Goal: Task Accomplishment & Management: Manage account settings

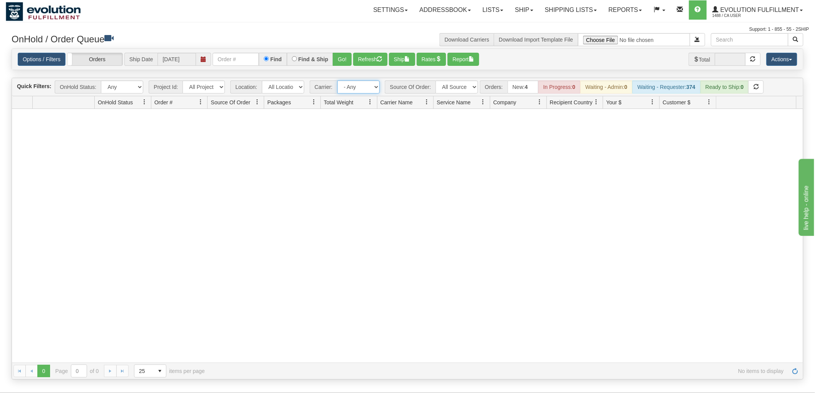
click at [357, 89] on select "- Any - Has NO carrier assigned - Has a carrier assigned FleetOptics Inc. My Ca…" at bounding box center [358, 86] width 42 height 13
click at [464, 84] on select "All Sources AirBlaster 2Ship Integration Ambler Apparel 2Ship Integration BC [M…" at bounding box center [456, 86] width 42 height 13
select select "EMU Australia 2Ship Integration"
click at [435, 80] on select "All Sources AirBlaster 2Ship Integration Ambler Apparel 2Ship Integration BC [M…" at bounding box center [456, 86] width 42 height 13
click at [372, 55] on button "Refresh" at bounding box center [370, 59] width 34 height 13
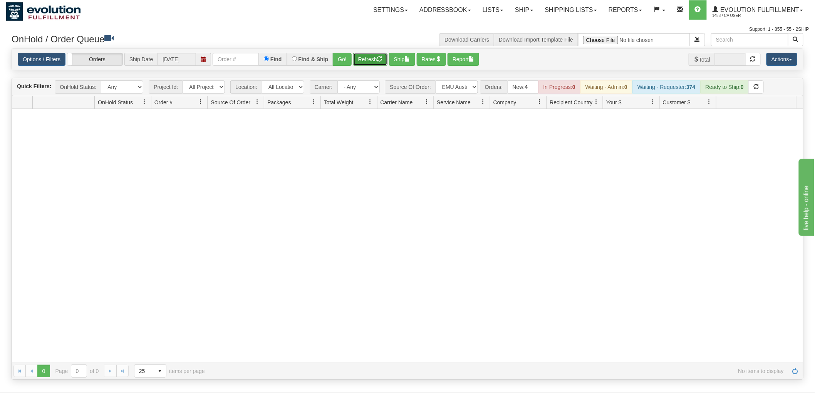
click at [366, 59] on button "Refresh" at bounding box center [370, 59] width 34 height 13
click at [762, 10] on span "Evolution Fulfillment" at bounding box center [758, 10] width 80 height 7
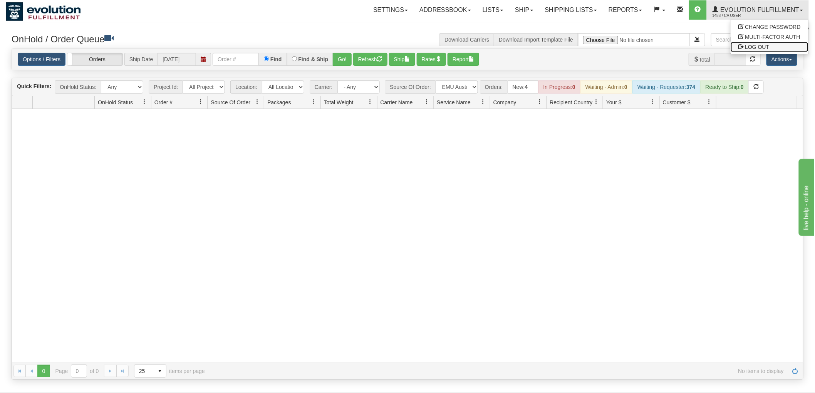
click at [765, 45] on span "LOG OUT" at bounding box center [757, 47] width 24 height 6
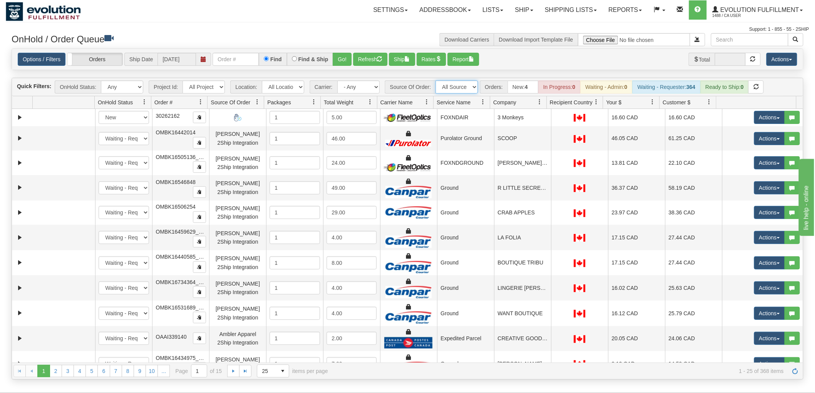
click at [452, 85] on select "All Sources AirBlaster 2Ship Integration Ambler Apparel 2Ship Integration BC [M…" at bounding box center [456, 86] width 42 height 13
select select "EMU Australia 2Ship Integration"
click at [435, 80] on select "All Sources AirBlaster 2Ship Integration Ambler Apparel 2Ship Integration BC [M…" at bounding box center [456, 86] width 42 height 13
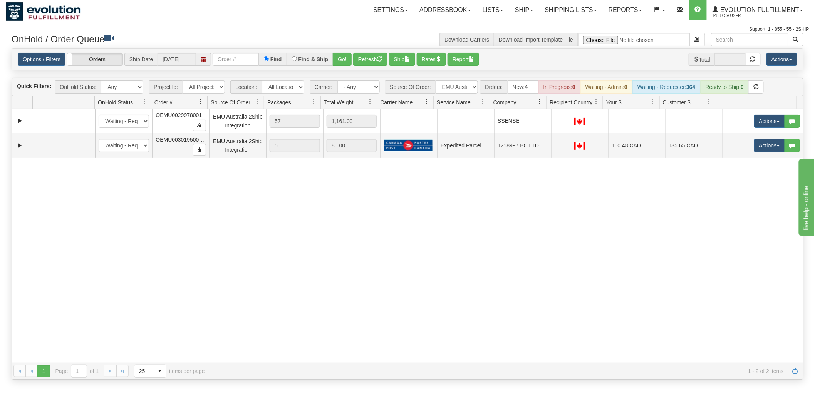
click at [472, 237] on div "31515137 EVOLUTION V3 90809129 0 New In Progress Waiting - Admin Waiting - Requ…" at bounding box center [407, 236] width 791 height 254
click at [372, 60] on button "Refresh" at bounding box center [370, 59] width 34 height 13
click at [232, 64] on input "text" at bounding box center [236, 59] width 46 height 13
type input "754001"
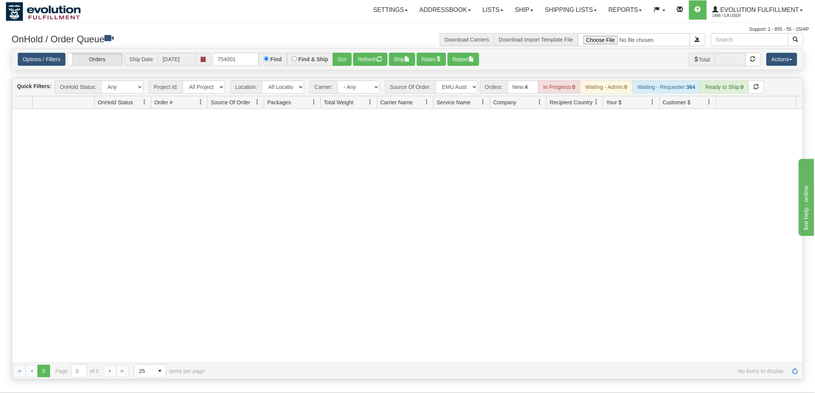
drag, startPoint x: 447, startPoint y: 95, endPoint x: 444, endPoint y: 89, distance: 7.1
click at [447, 95] on div "Quick Filters: OnHold Status: Any New In Progress Waiting - Admin Waiting - Req…" at bounding box center [407, 87] width 791 height 18
click at [444, 89] on select "All Sources AirBlaster 2Ship Integration Ambler Apparel 2Ship Integration BC [M…" at bounding box center [456, 86] width 42 height 13
select select "Gentle Fawn Wholesale 2Ship"
click at [435, 80] on select "All Sources AirBlaster 2Ship Integration Ambler Apparel 2Ship Integration BC [M…" at bounding box center [456, 86] width 42 height 13
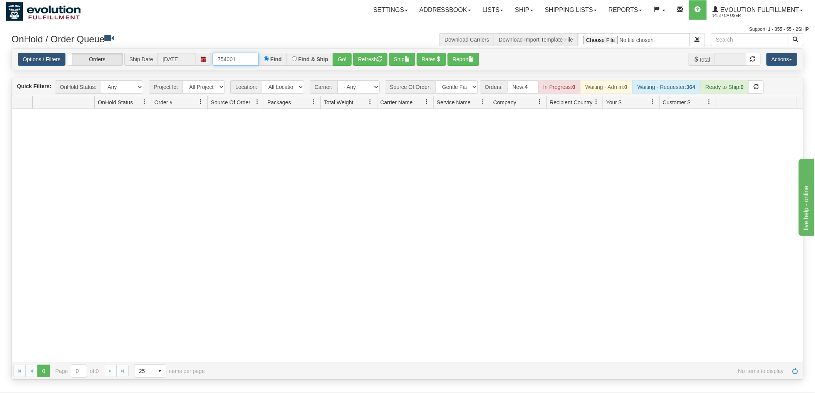
drag, startPoint x: 247, startPoint y: 59, endPoint x: 97, endPoint y: 72, distance: 150.4
click at [97, 72] on div "Is equal to Is not equal to Contains Does not contains CAD USD EUR ZAR [PERSON_…" at bounding box center [407, 215] width 803 height 332
click at [347, 53] on button "Go!" at bounding box center [342, 59] width 19 height 13
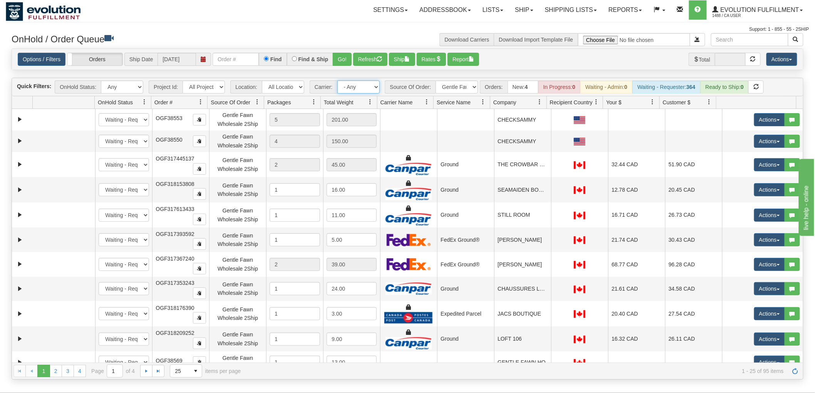
click at [354, 88] on select "- Any - Has NO carrier assigned - Has a carrier assigned FleetOptics Inc. My Ca…" at bounding box center [358, 86] width 42 height 13
click at [337, 80] on select "- Any - Has NO carrier assigned - Has a carrier assigned FleetOptics Inc. My Ca…" at bounding box center [358, 86] width 42 height 13
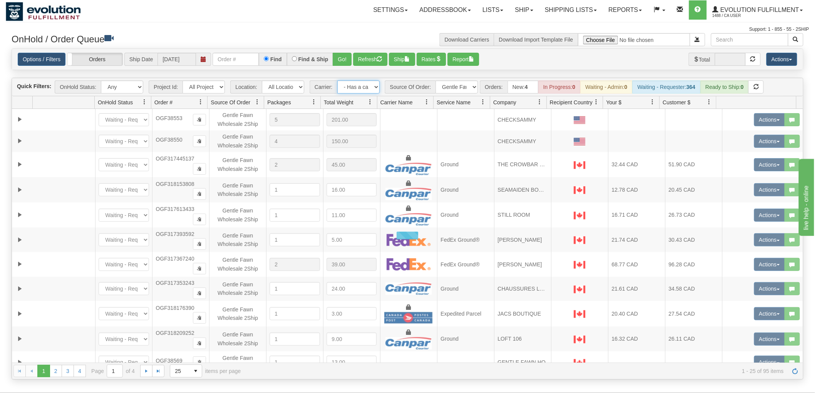
click at [355, 87] on select "- Any - Has NO carrier assigned - Has a carrier assigned FleetOptics Inc. My Ca…" at bounding box center [358, 86] width 42 height 13
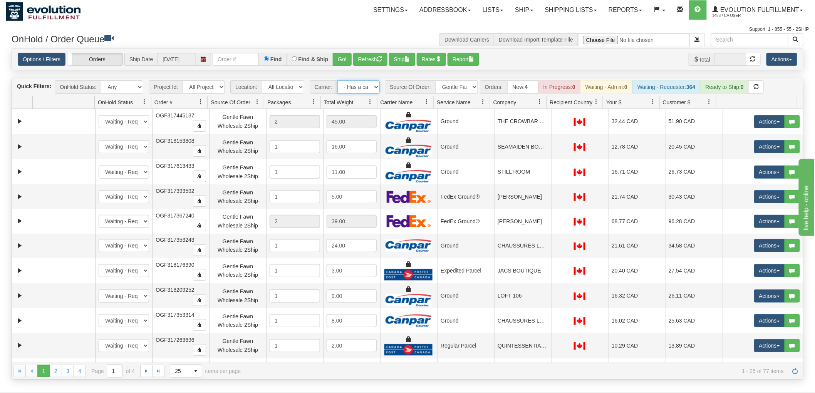
select select "-1"
click at [337, 80] on select "- Any - Has NO carrier assigned - Has a carrier assigned FleetOptics Inc. My Ca…" at bounding box center [358, 86] width 42 height 13
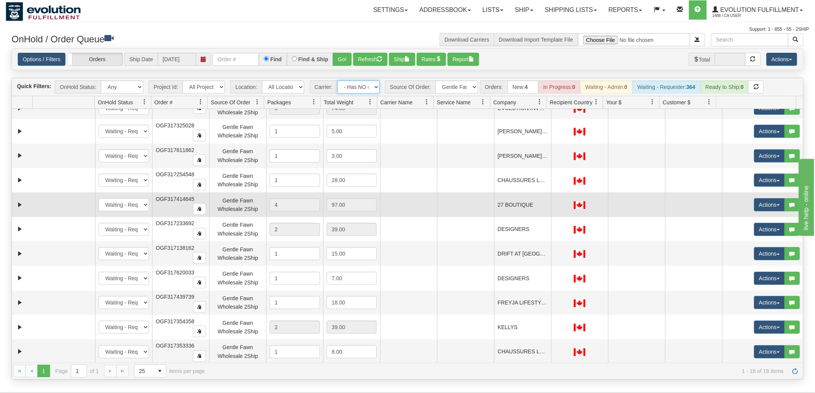
scroll to position [173, 0]
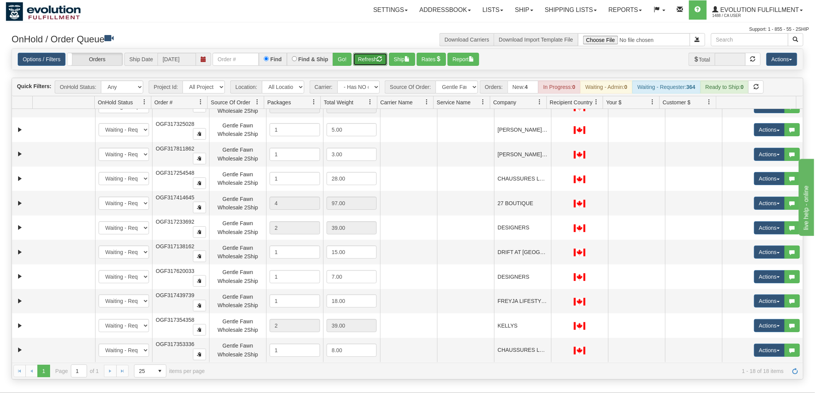
click at [370, 54] on button "Refresh" at bounding box center [370, 59] width 34 height 13
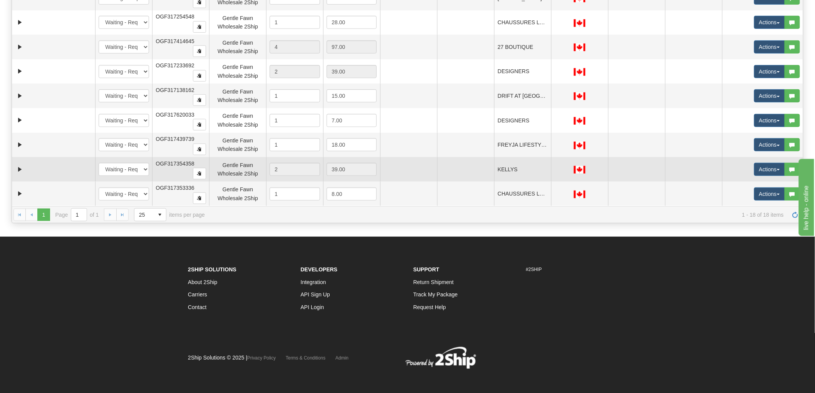
scroll to position [159, 0]
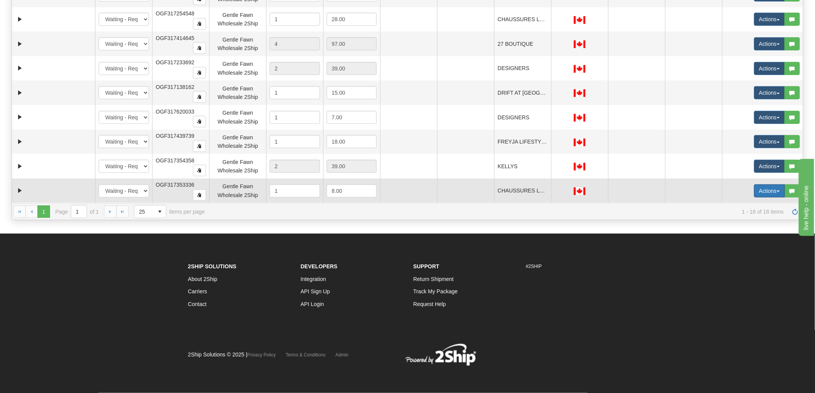
click at [754, 197] on button "Actions" at bounding box center [769, 190] width 31 height 13
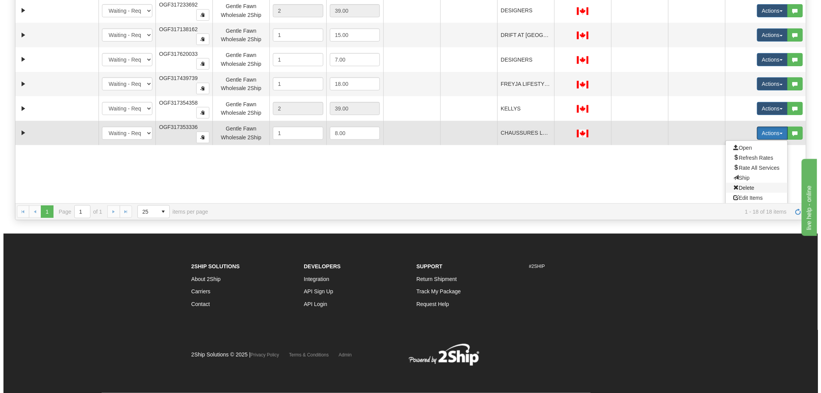
scroll to position [233, 0]
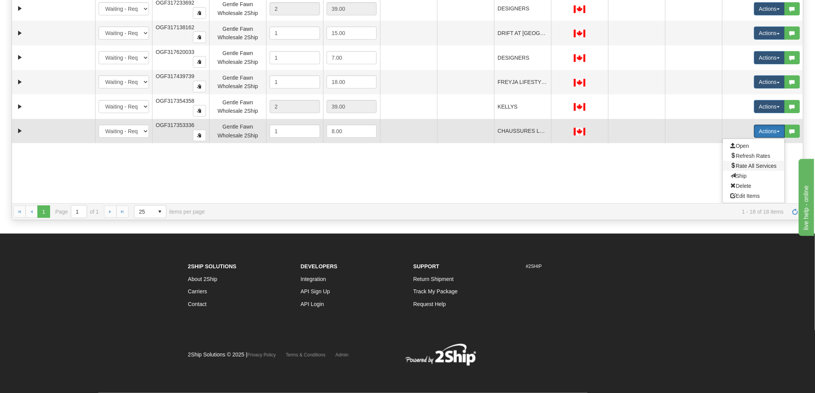
click at [749, 164] on span "Rate All Services" at bounding box center [753, 166] width 46 height 6
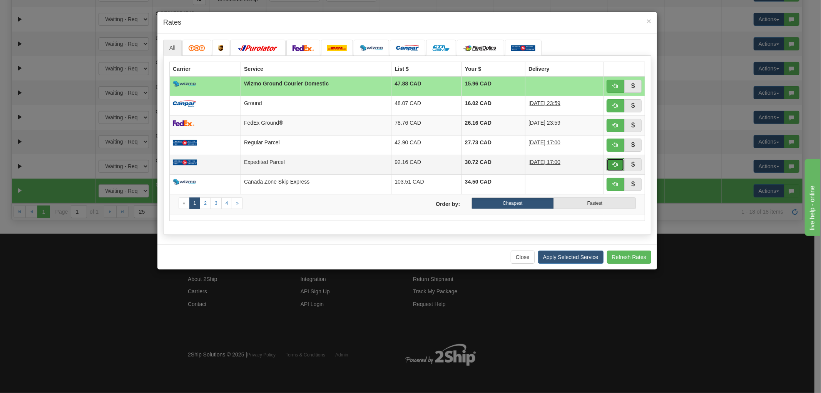
click at [611, 164] on button "button" at bounding box center [616, 164] width 18 height 13
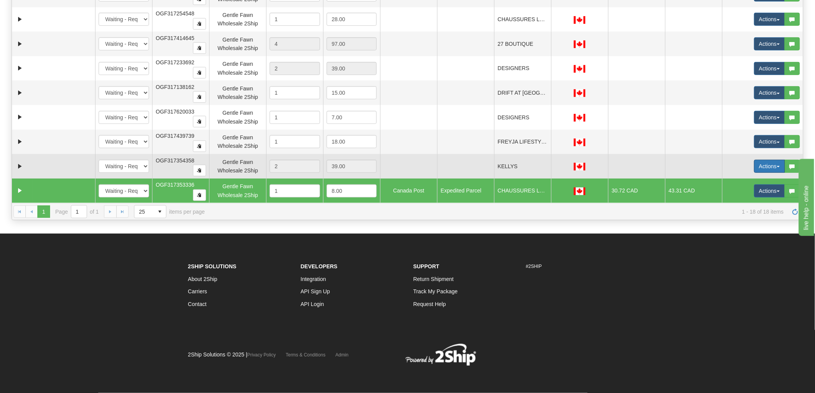
click at [754, 169] on button "Actions" at bounding box center [769, 166] width 31 height 13
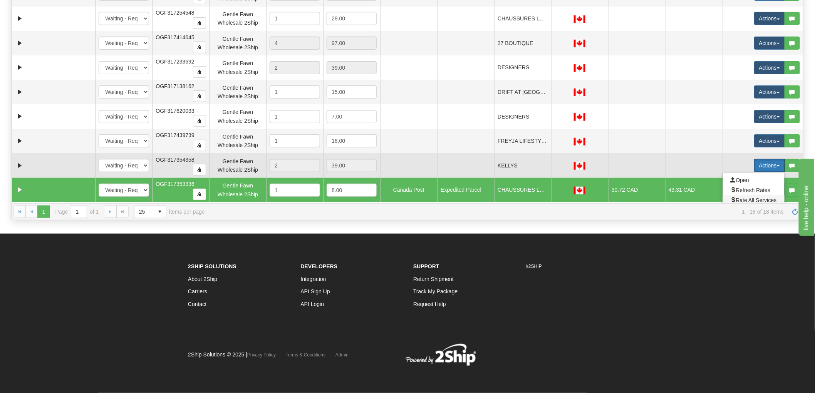
click at [748, 198] on span "Rate All Services" at bounding box center [753, 200] width 46 height 6
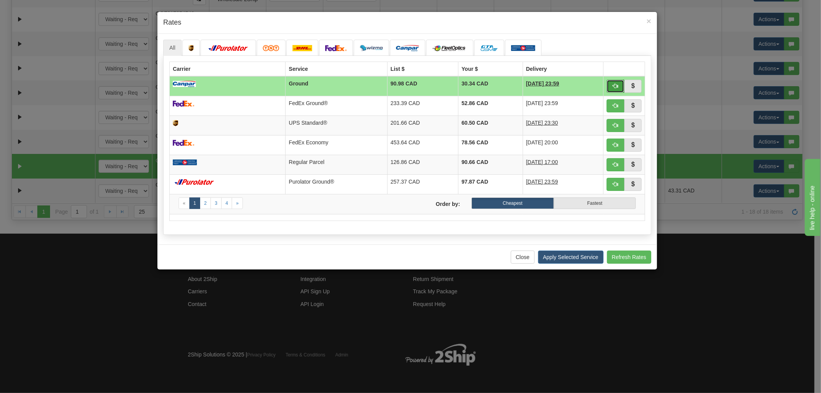
click at [611, 88] on button "button" at bounding box center [616, 86] width 18 height 13
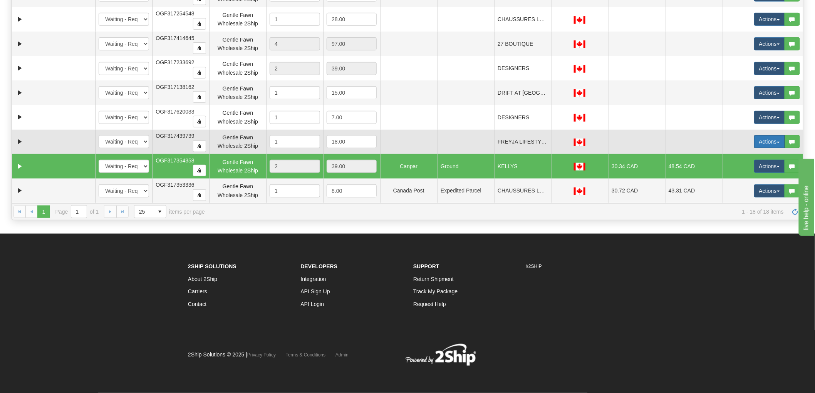
click at [760, 144] on button "Actions" at bounding box center [769, 141] width 31 height 13
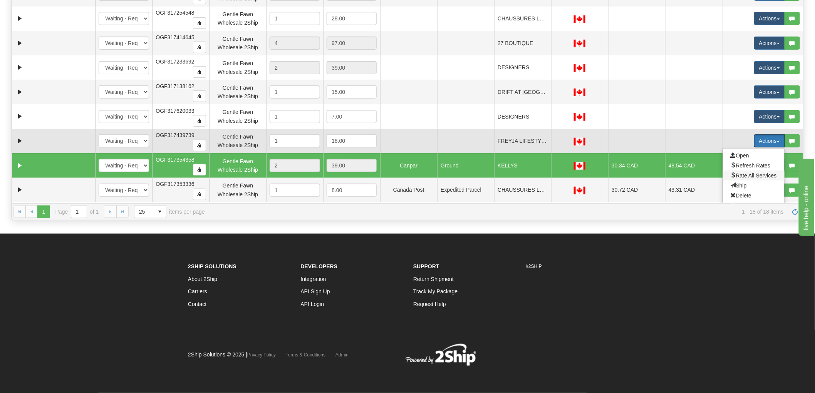
click at [754, 174] on span "Rate All Services" at bounding box center [753, 175] width 46 height 6
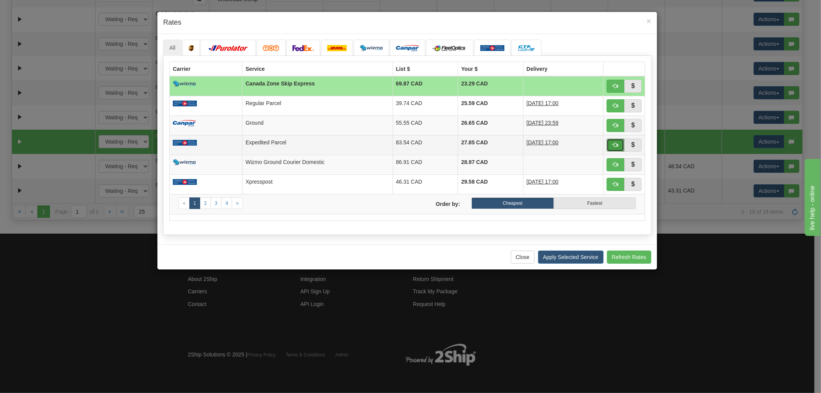
click at [613, 144] on span "button" at bounding box center [615, 144] width 5 height 5
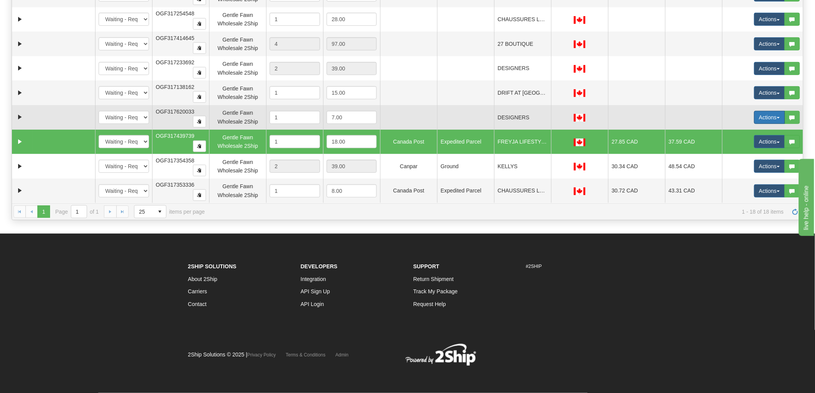
click at [754, 114] on button "Actions" at bounding box center [769, 117] width 31 height 13
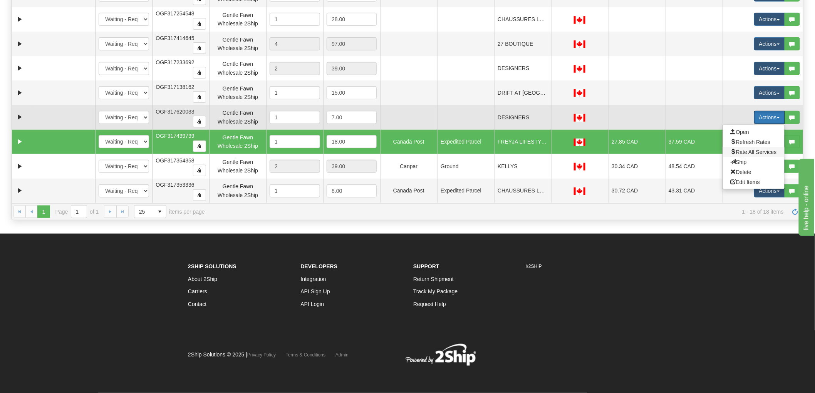
click at [745, 153] on span "Rate All Services" at bounding box center [753, 152] width 46 height 6
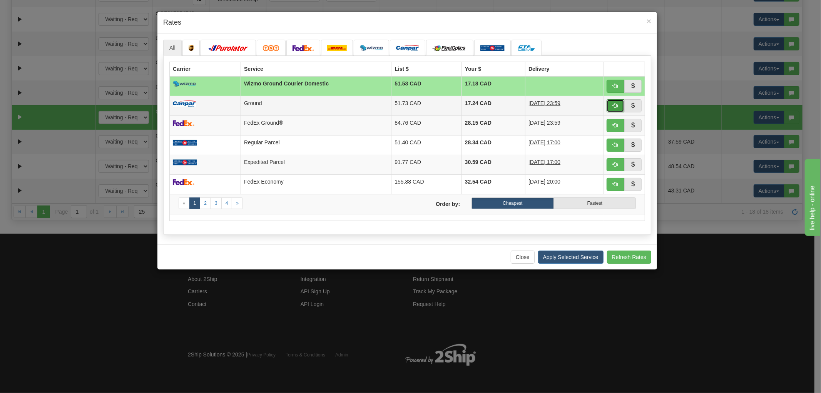
click at [619, 107] on button "button" at bounding box center [616, 105] width 18 height 13
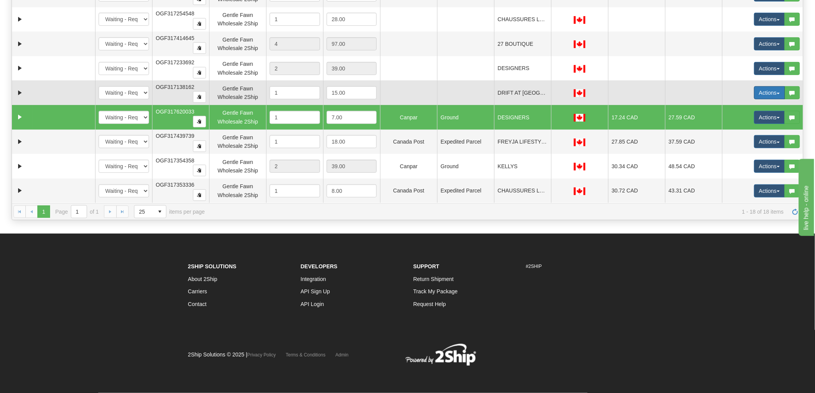
click at [754, 89] on button "Actions" at bounding box center [769, 92] width 31 height 13
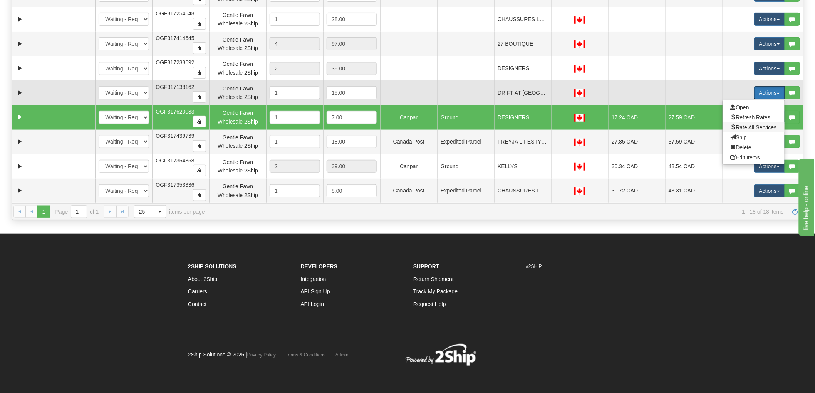
click at [748, 124] on span "Rate All Services" at bounding box center [753, 127] width 46 height 6
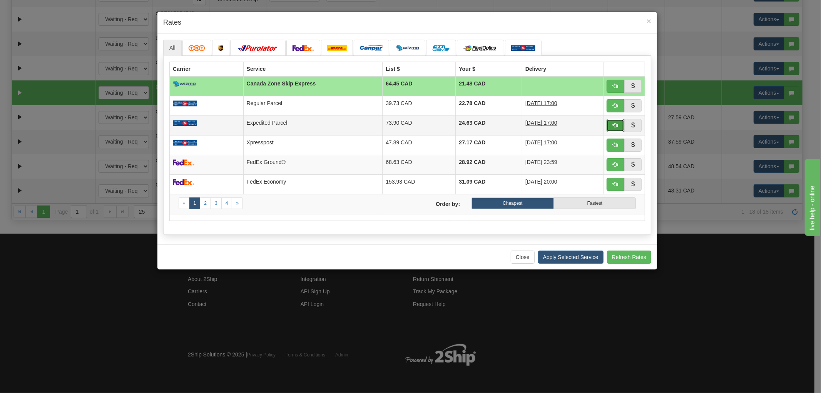
click at [614, 125] on span "button" at bounding box center [615, 124] width 5 height 5
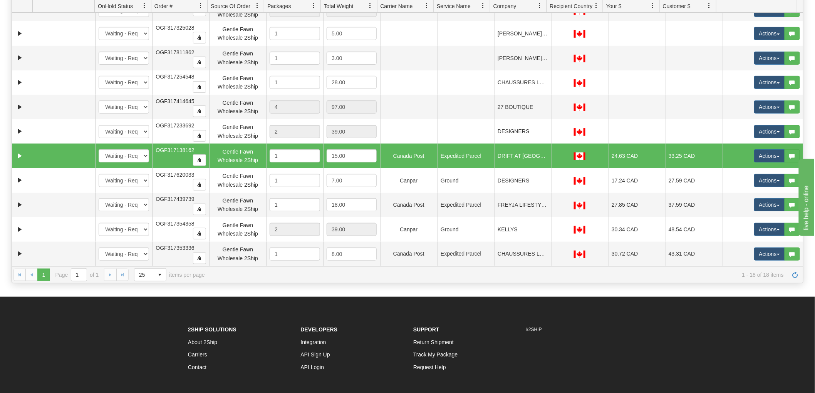
scroll to position [74, 0]
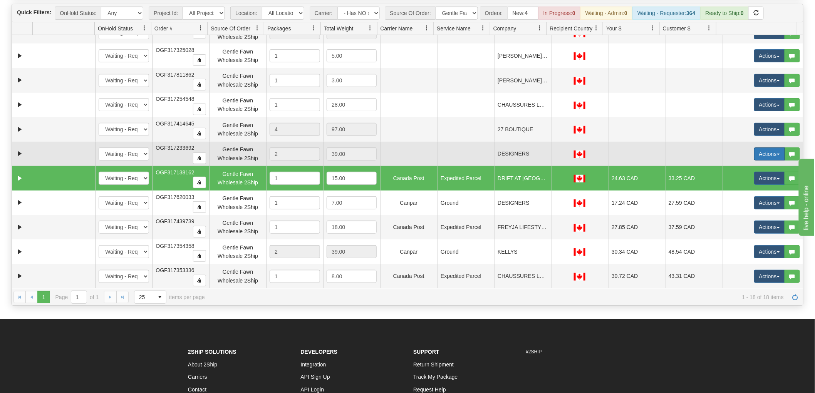
click at [757, 151] on button "Actions" at bounding box center [769, 153] width 31 height 13
click at [753, 188] on span "Rate All Services" at bounding box center [753, 189] width 46 height 6
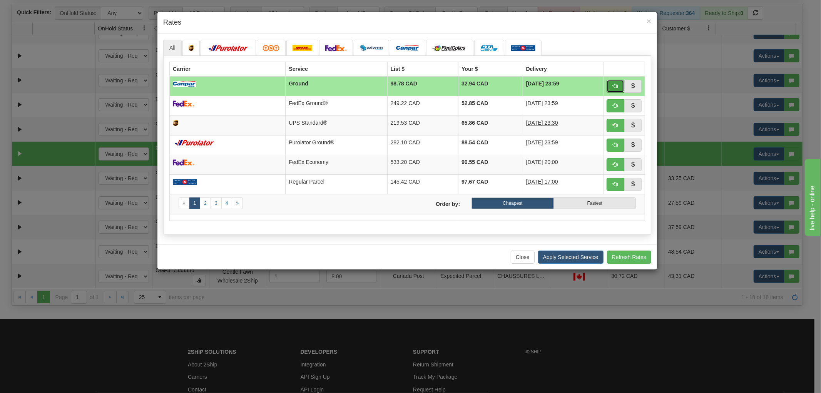
click at [611, 87] on button "button" at bounding box center [616, 86] width 18 height 13
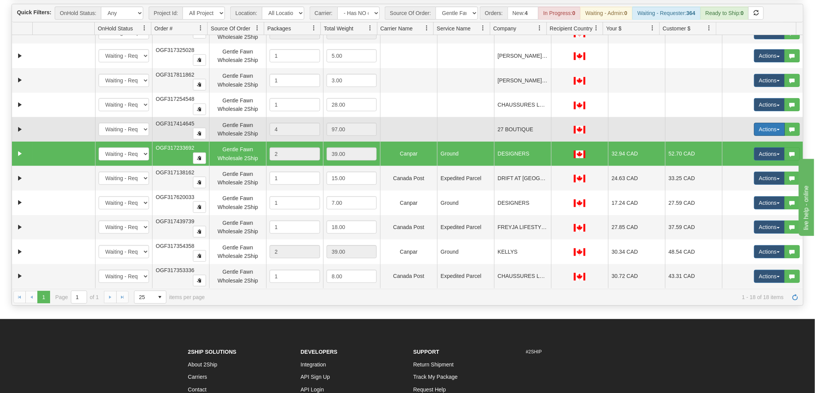
click at [754, 129] on button "Actions" at bounding box center [769, 129] width 31 height 13
click at [748, 161] on span "Rate All Services" at bounding box center [753, 164] width 46 height 6
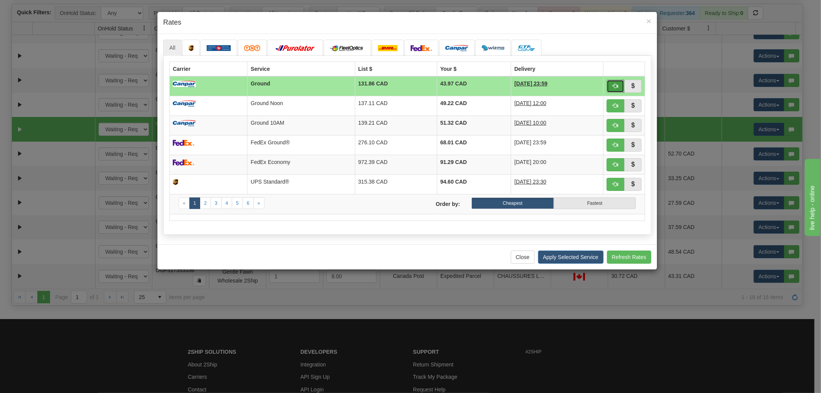
click at [613, 85] on span "button" at bounding box center [615, 85] width 5 height 5
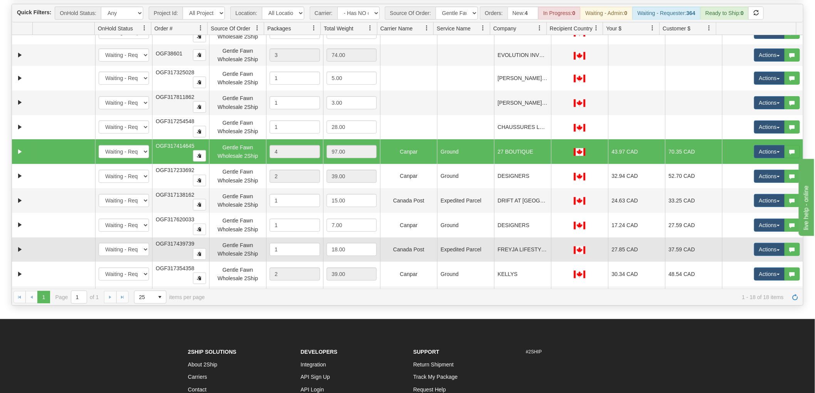
scroll to position [130, 0]
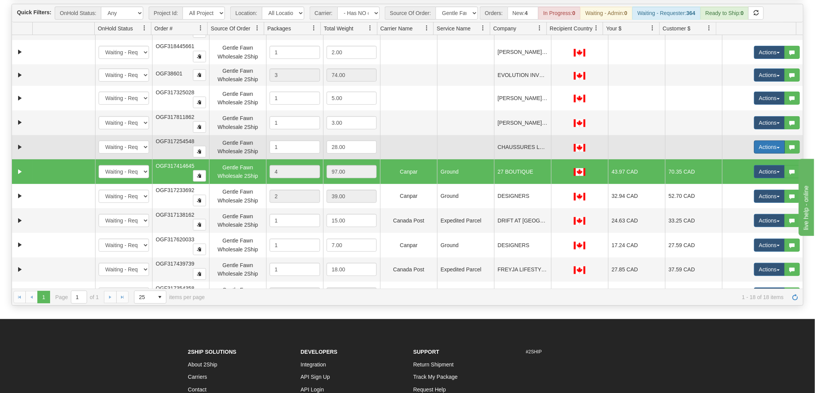
click at [763, 146] on button "Actions" at bounding box center [769, 147] width 31 height 13
click at [755, 179] on span "Rate All Services" at bounding box center [753, 182] width 46 height 6
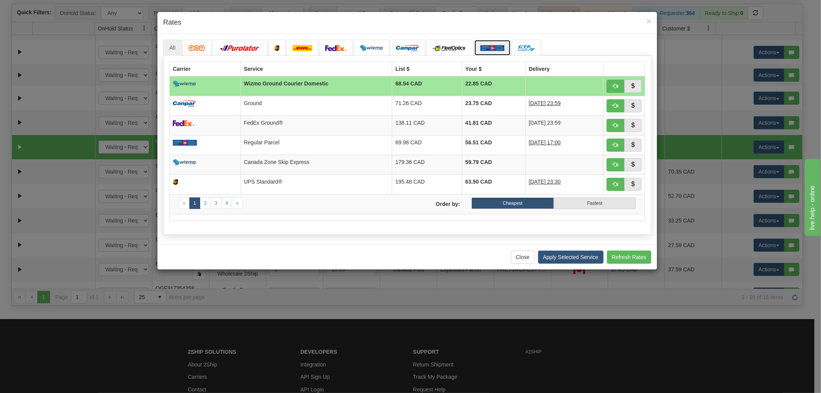
click at [489, 42] on link at bounding box center [492, 48] width 37 height 16
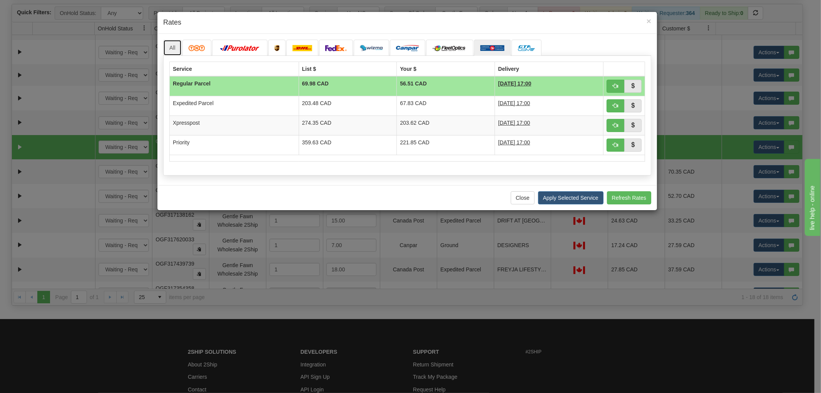
click at [176, 45] on link "All" at bounding box center [172, 48] width 18 height 16
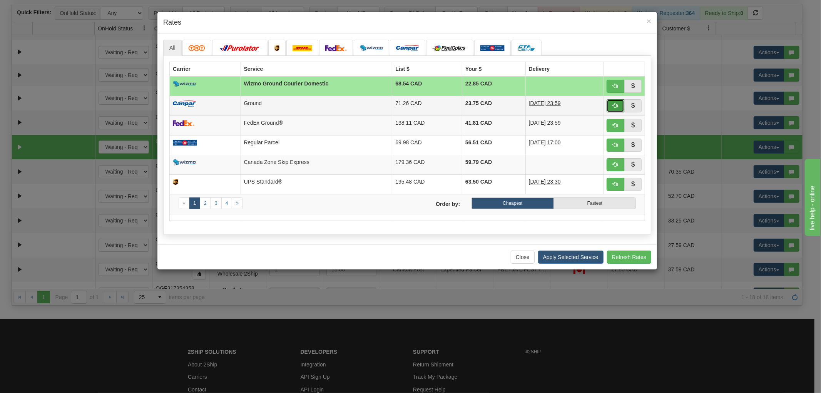
click at [613, 106] on span "button" at bounding box center [615, 105] width 5 height 5
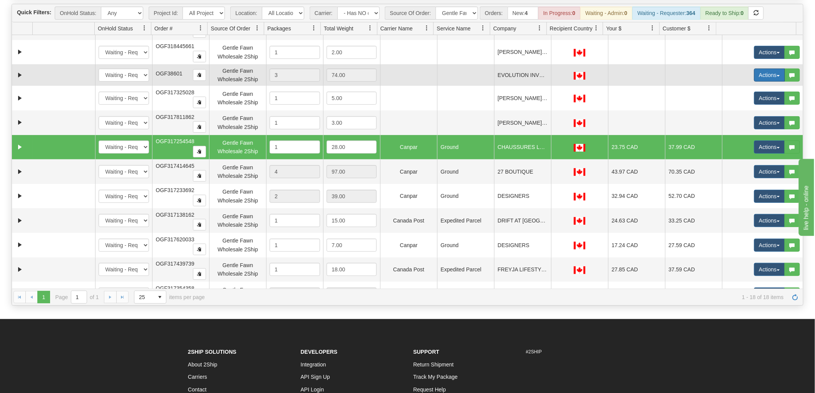
click at [754, 71] on button "Actions" at bounding box center [769, 75] width 31 height 13
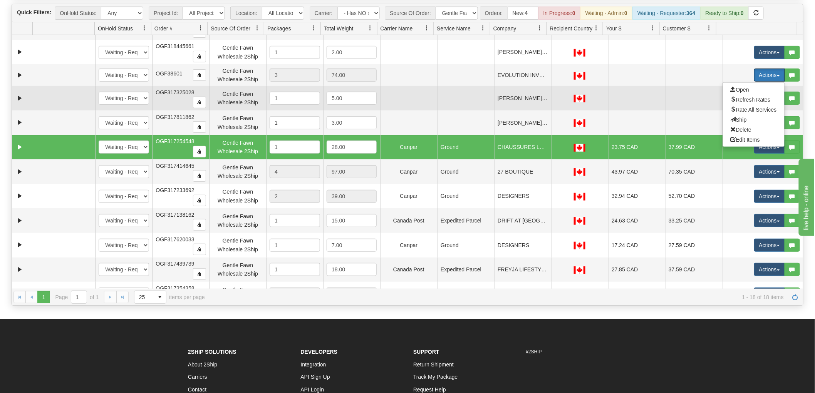
click at [681, 104] on td at bounding box center [693, 98] width 57 height 25
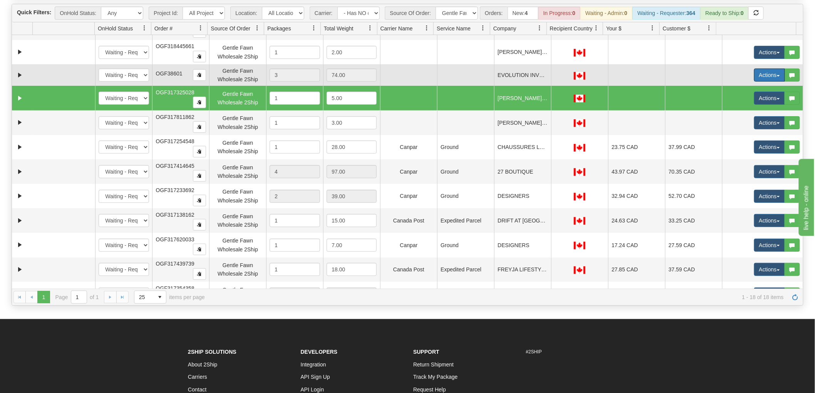
click at [679, 77] on td at bounding box center [693, 75] width 57 height 22
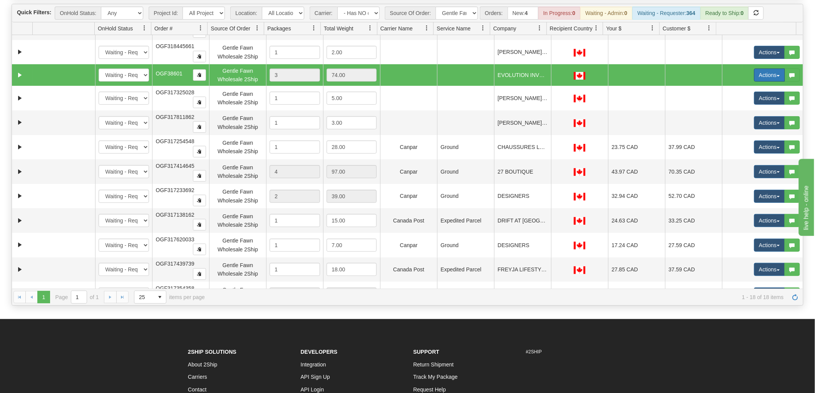
click at [758, 70] on button "Actions" at bounding box center [769, 75] width 31 height 13
click at [738, 130] on span "Delete" at bounding box center [740, 130] width 21 height 6
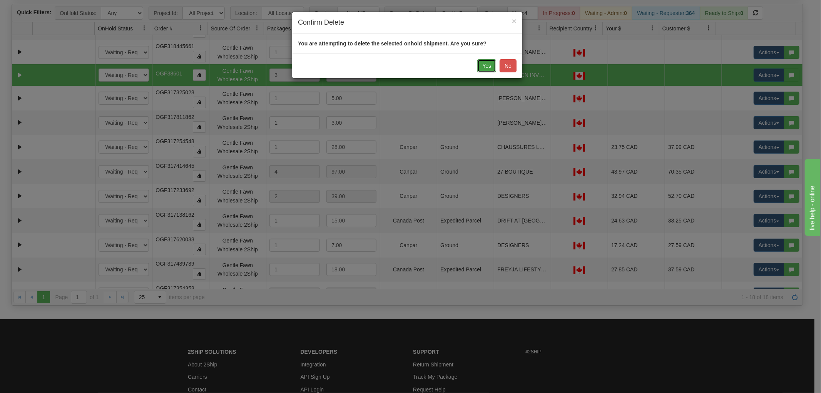
click at [491, 62] on button "Yes" at bounding box center [486, 65] width 19 height 13
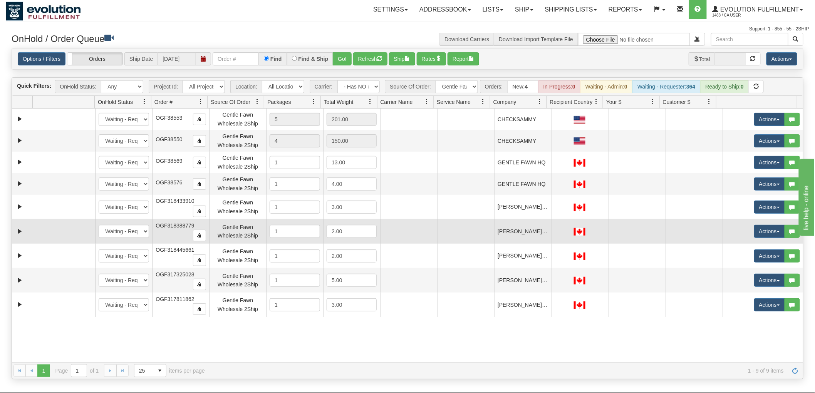
scroll to position [0, 0]
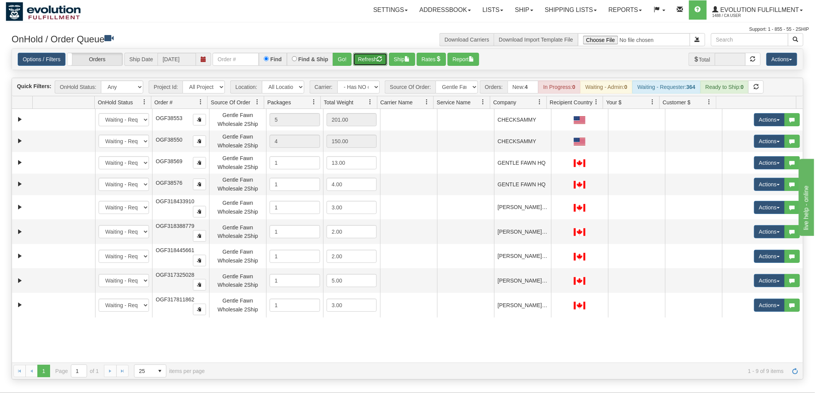
click at [376, 55] on button "Refresh" at bounding box center [370, 59] width 34 height 13
